Goal: Task Accomplishment & Management: Manage account settings

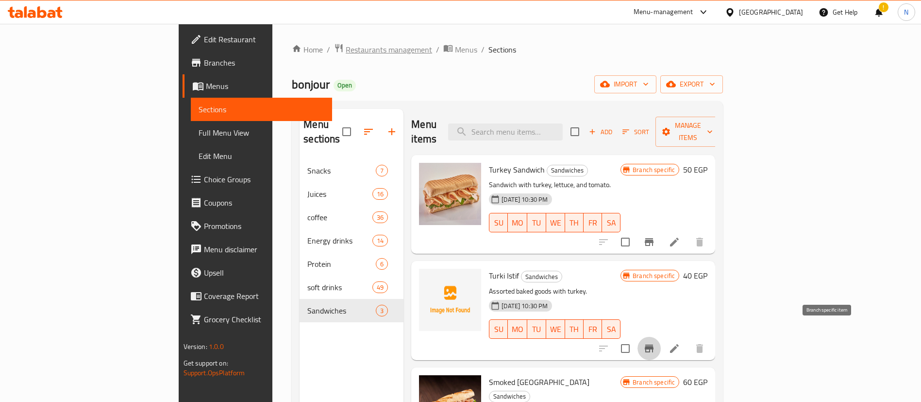
drag, startPoint x: 0, startPoint y: 0, endPoint x: 255, endPoint y: 53, distance: 260.9
click at [346, 53] on span "Restaurants management" at bounding box center [389, 50] width 86 height 12
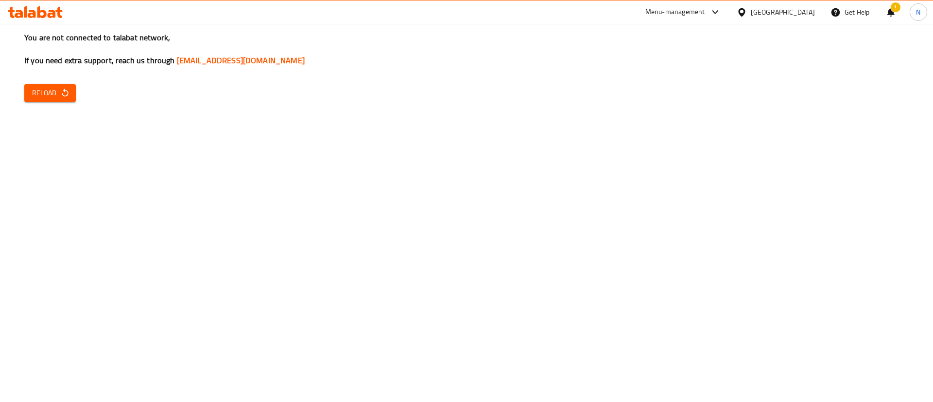
drag, startPoint x: 876, startPoint y: 269, endPoint x: 184, endPoint y: 133, distance: 705.4
click at [184, 133] on div "You are not connected to talabat network, If you need extra support, reach us t…" at bounding box center [466, 201] width 933 height 402
click at [54, 90] on span "Reload" at bounding box center [50, 93] width 36 height 12
click at [58, 92] on span "Reload" at bounding box center [50, 93] width 36 height 12
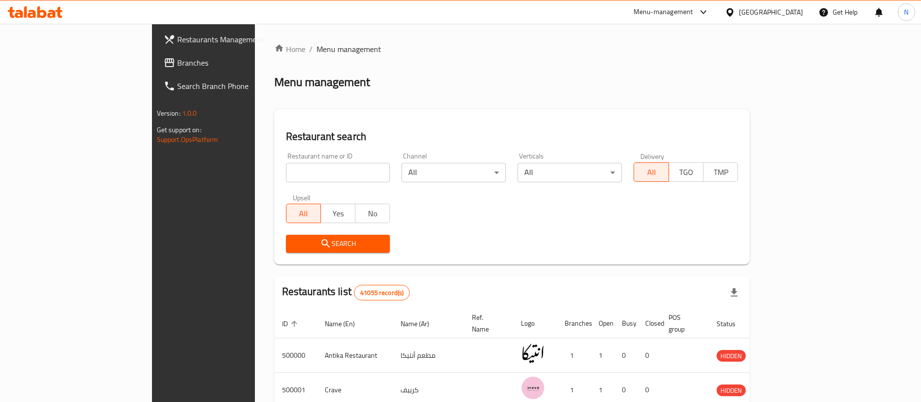
click at [286, 179] on input "search" at bounding box center [338, 172] width 104 height 19
type input "Kawabis"
click button "Search" at bounding box center [338, 244] width 104 height 18
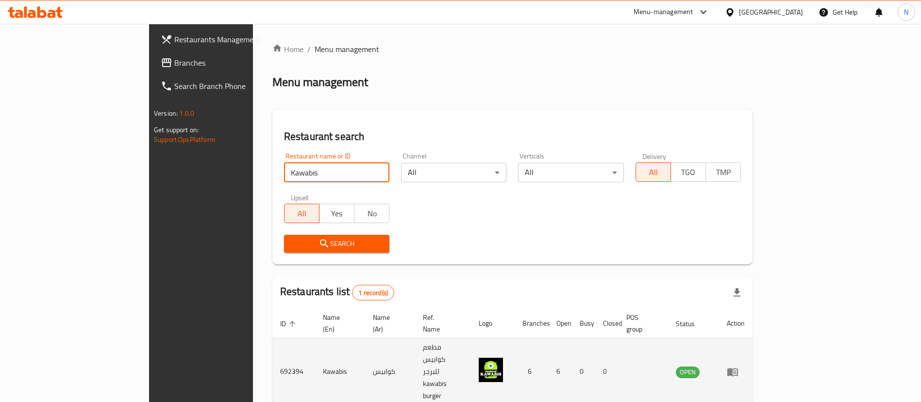
click at [739, 366] on icon "enhanced table" at bounding box center [733, 372] width 12 height 12
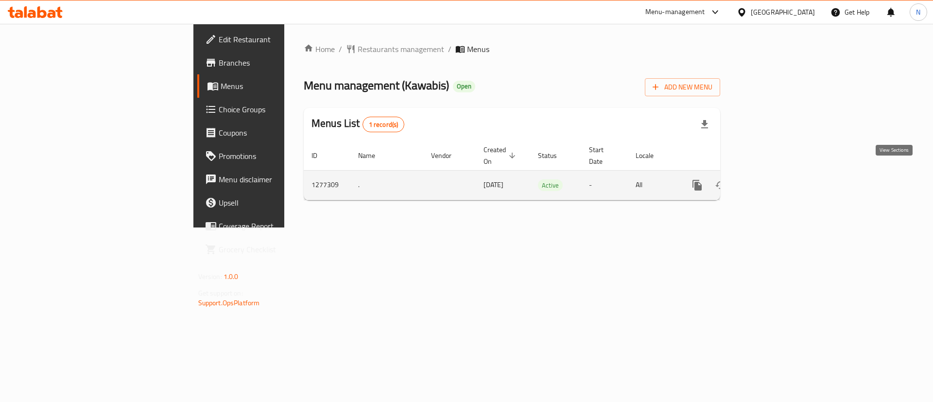
click at [773, 179] on icon "enhanced table" at bounding box center [767, 185] width 12 height 12
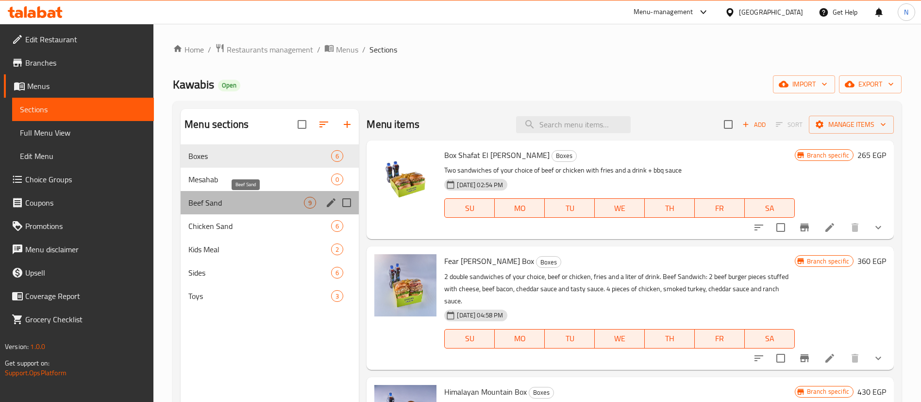
click at [243, 203] on span "Beef Sand" at bounding box center [246, 203] width 116 height 12
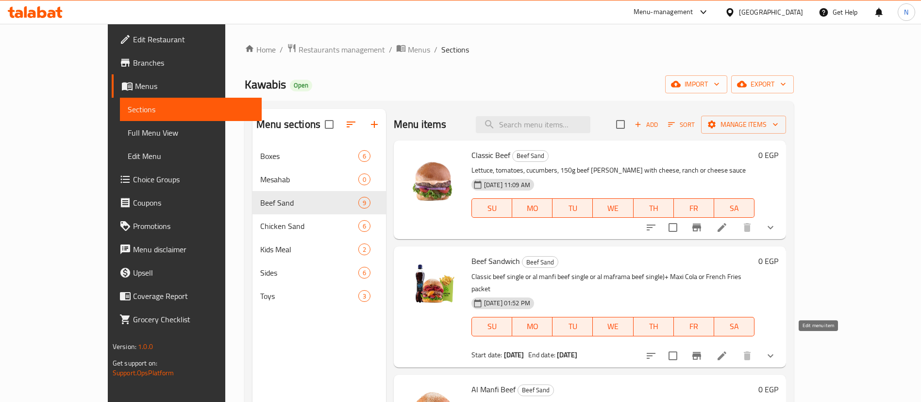
click at [727, 351] on icon at bounding box center [722, 355] width 9 height 9
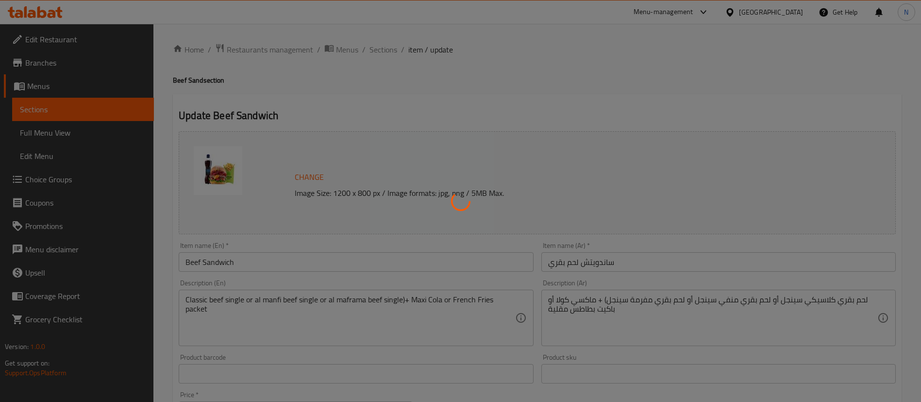
type input "إختيارك من الساندويتش:"
type input "1"
type input "إختيارك من"
type input "1"
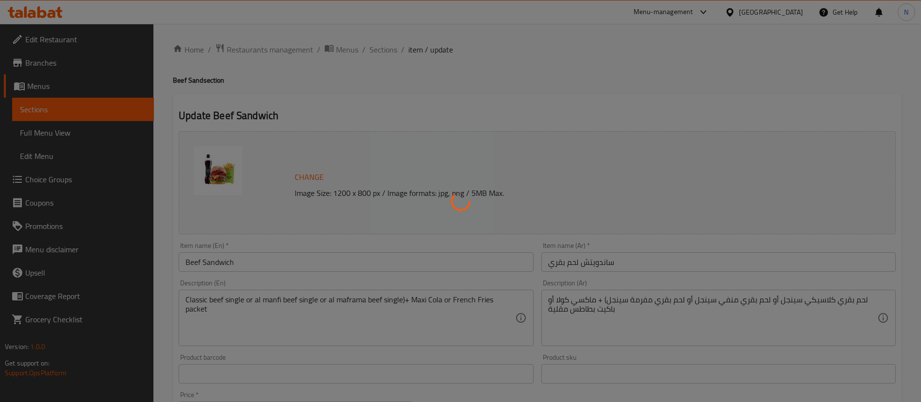
type input "1"
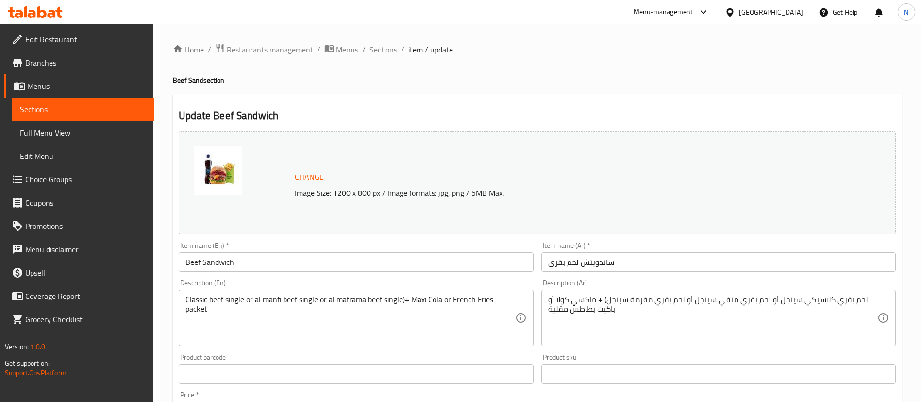
click at [268, 259] on input "Beef Sandwich" at bounding box center [356, 261] width 355 height 19
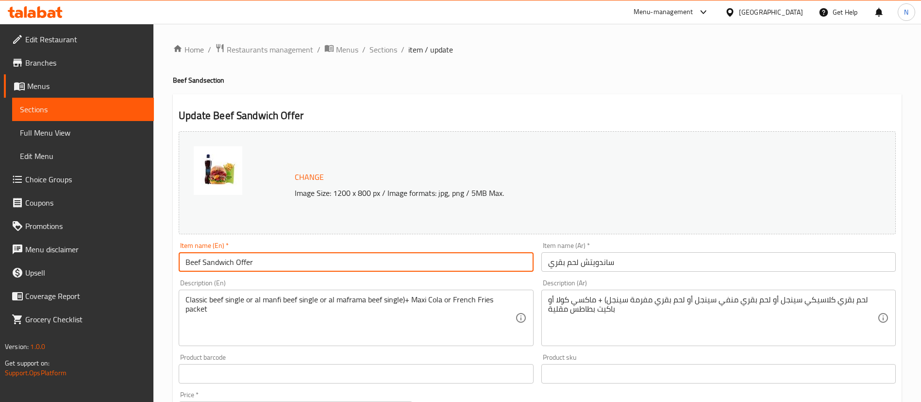
type input "Beef Sandwich Offer"
click at [682, 261] on input "ساندويتش لحم بقري" at bounding box center [719, 261] width 355 height 19
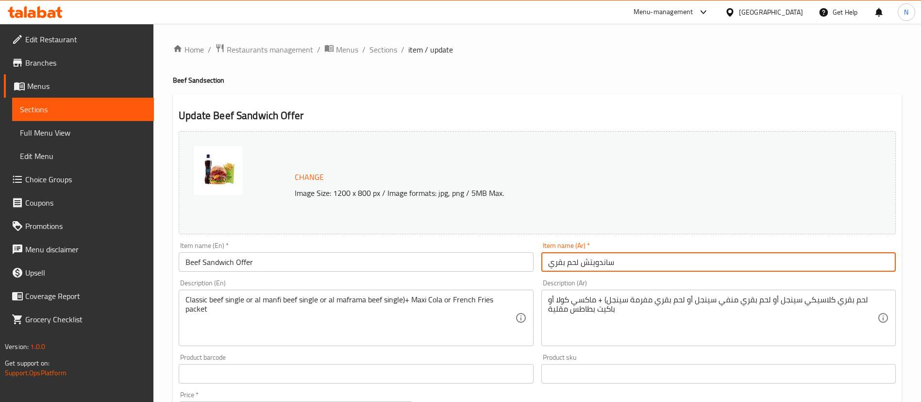
click at [550, 265] on input "ساندويتش لحم بقري" at bounding box center [719, 261] width 355 height 19
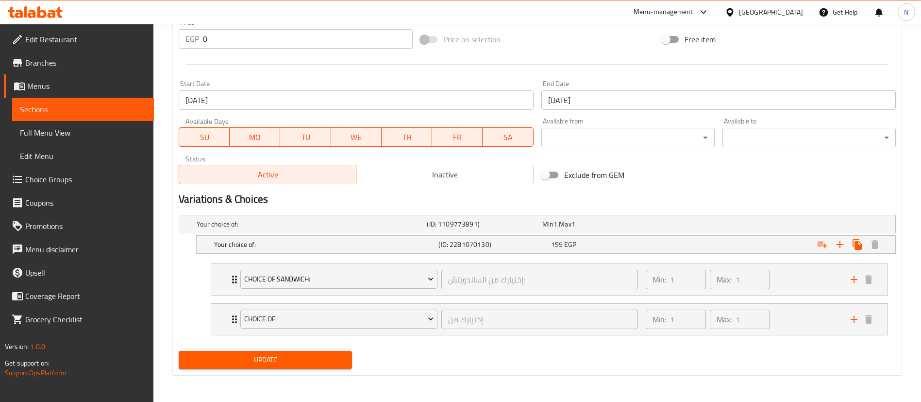
type input "عرض ساندويتش لحم بقري"
click at [313, 357] on span "Update" at bounding box center [266, 360] width 158 height 12
click at [86, 107] on span "Sections" at bounding box center [83, 109] width 126 height 12
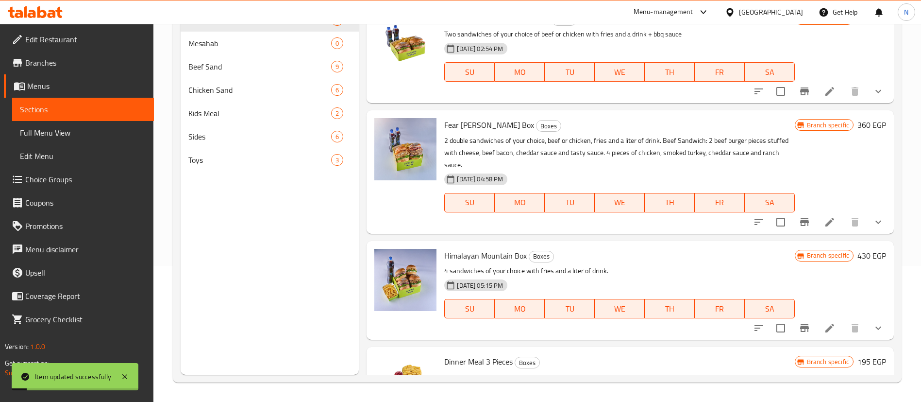
scroll to position [136, 0]
click at [244, 92] on span "Chicken Sand" at bounding box center [246, 90] width 116 height 12
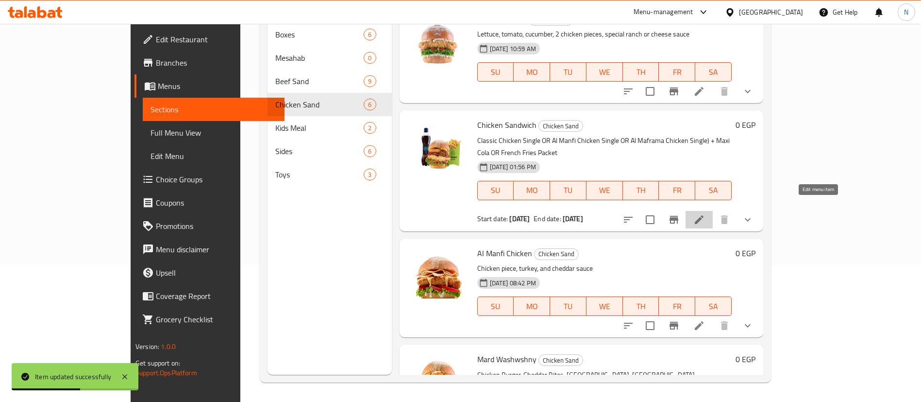
click at [705, 214] on icon at bounding box center [700, 220] width 12 height 12
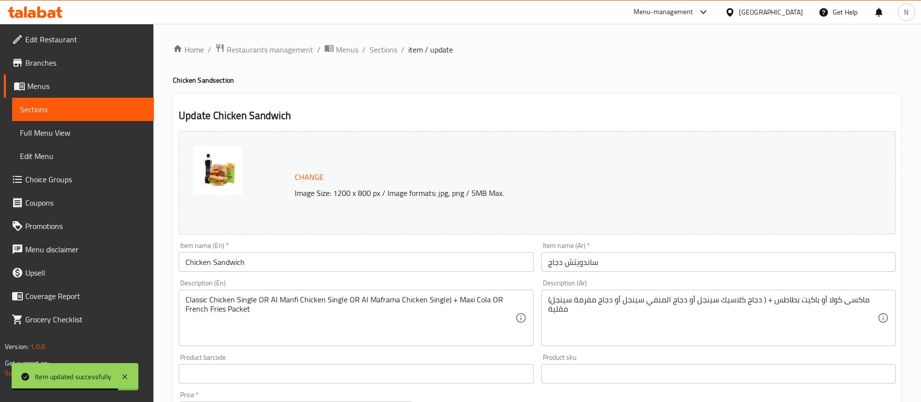
click at [550, 262] on input "ساندويتش دجاج" at bounding box center [719, 261] width 355 height 19
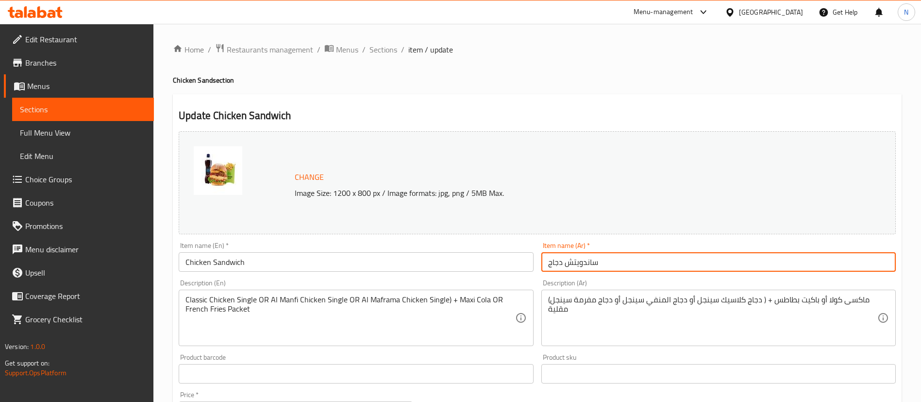
click at [625, 263] on input "ساندويتش دجاج" at bounding box center [719, 261] width 355 height 19
click at [548, 264] on input "ساندويتش دجاج" at bounding box center [719, 261] width 355 height 19
type input "عرض ساندويتش دجاج"
click at [457, 260] on input "Chicken Sandwich" at bounding box center [356, 261] width 355 height 19
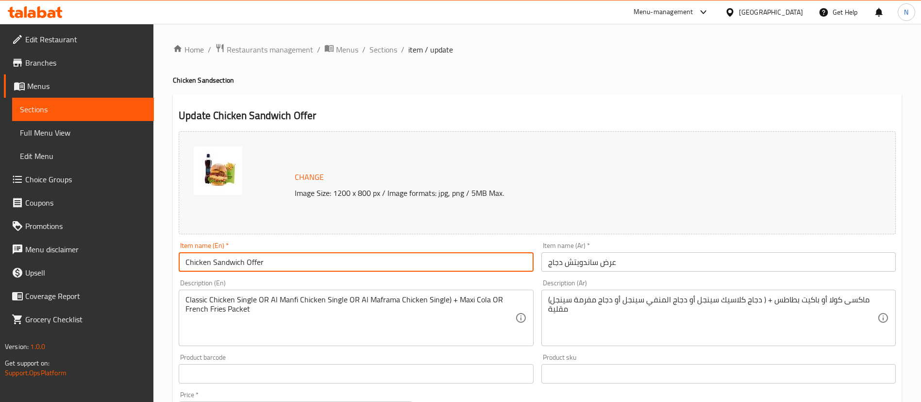
scroll to position [372, 0]
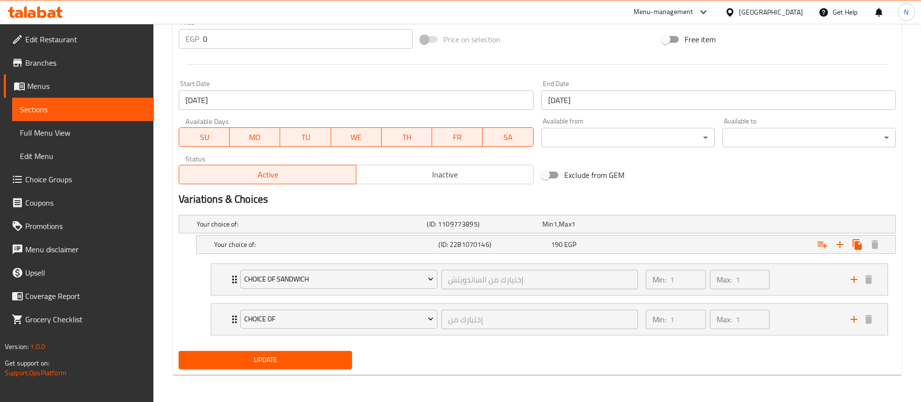
type input "Chicken Sandwich Offer"
click at [311, 357] on span "Update" at bounding box center [266, 360] width 158 height 12
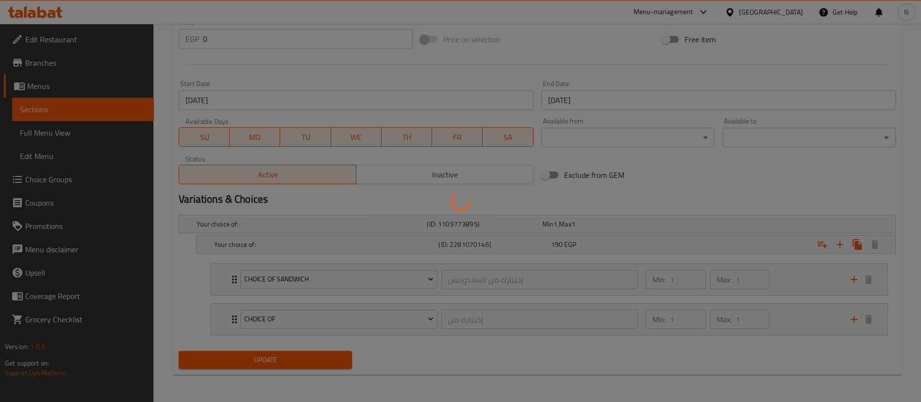
scroll to position [0, 0]
